Goal: Information Seeking & Learning: Check status

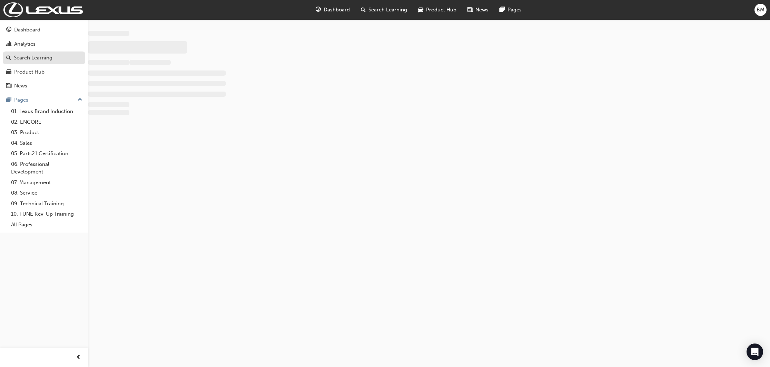
click at [51, 60] on div "Search Learning" at bounding box center [33, 58] width 39 height 8
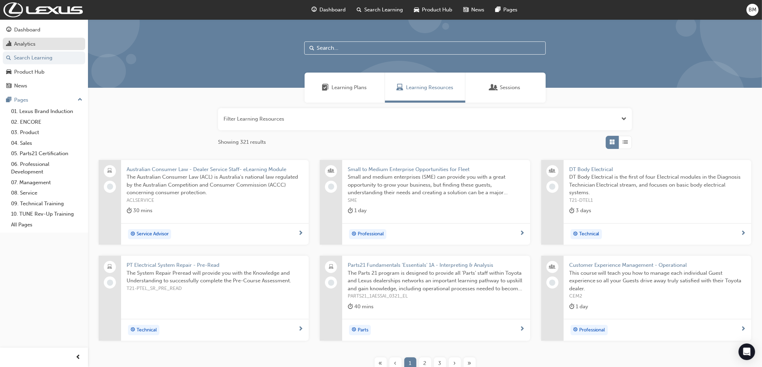
click at [37, 43] on div "Analytics" at bounding box center [44, 44] width 76 height 9
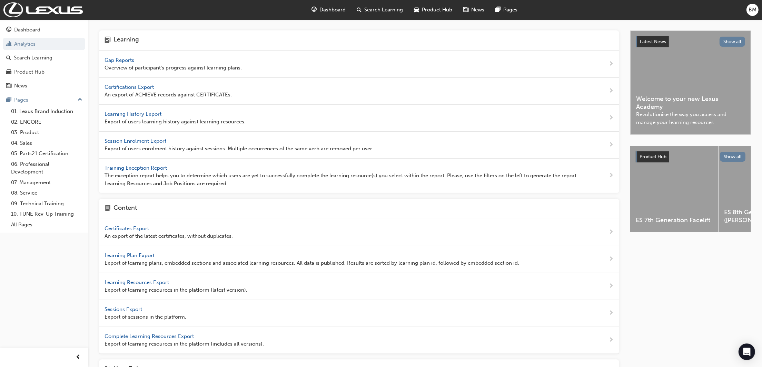
click at [126, 55] on div "Gap Reports Overview of participant's progress against learning plans." at bounding box center [359, 64] width 520 height 27
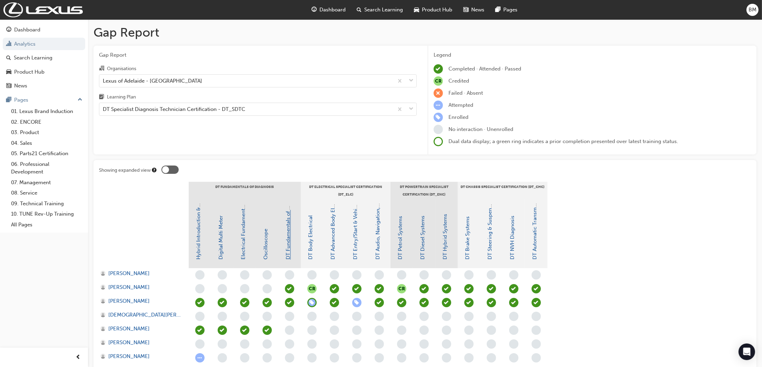
click at [287, 242] on link "DT Fundamentals of Diagnosis" at bounding box center [288, 222] width 6 height 73
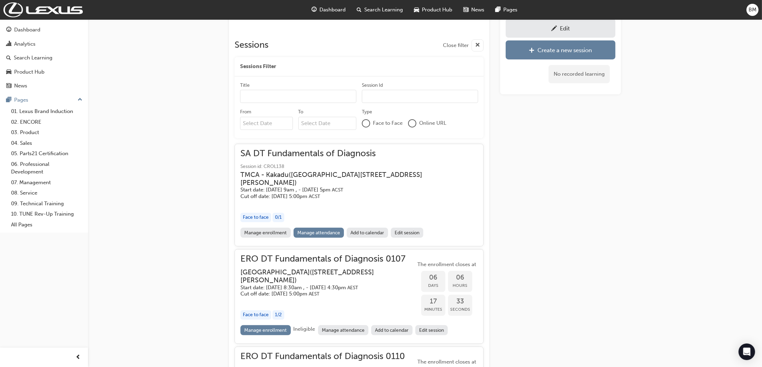
scroll to position [350, 0]
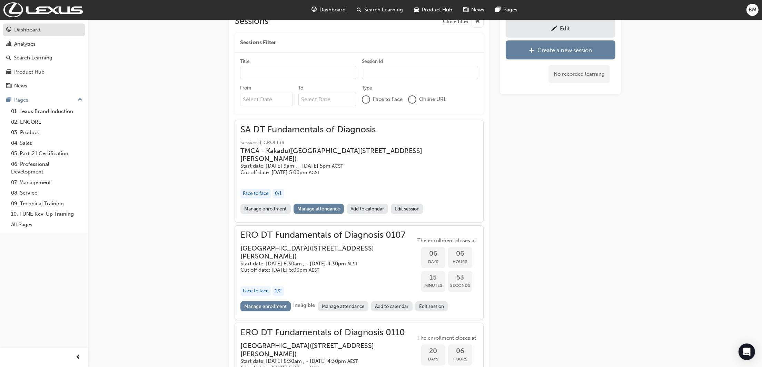
click at [41, 30] on div "Dashboard" at bounding box center [44, 30] width 76 height 9
